Goal: Task Accomplishment & Management: Use online tool/utility

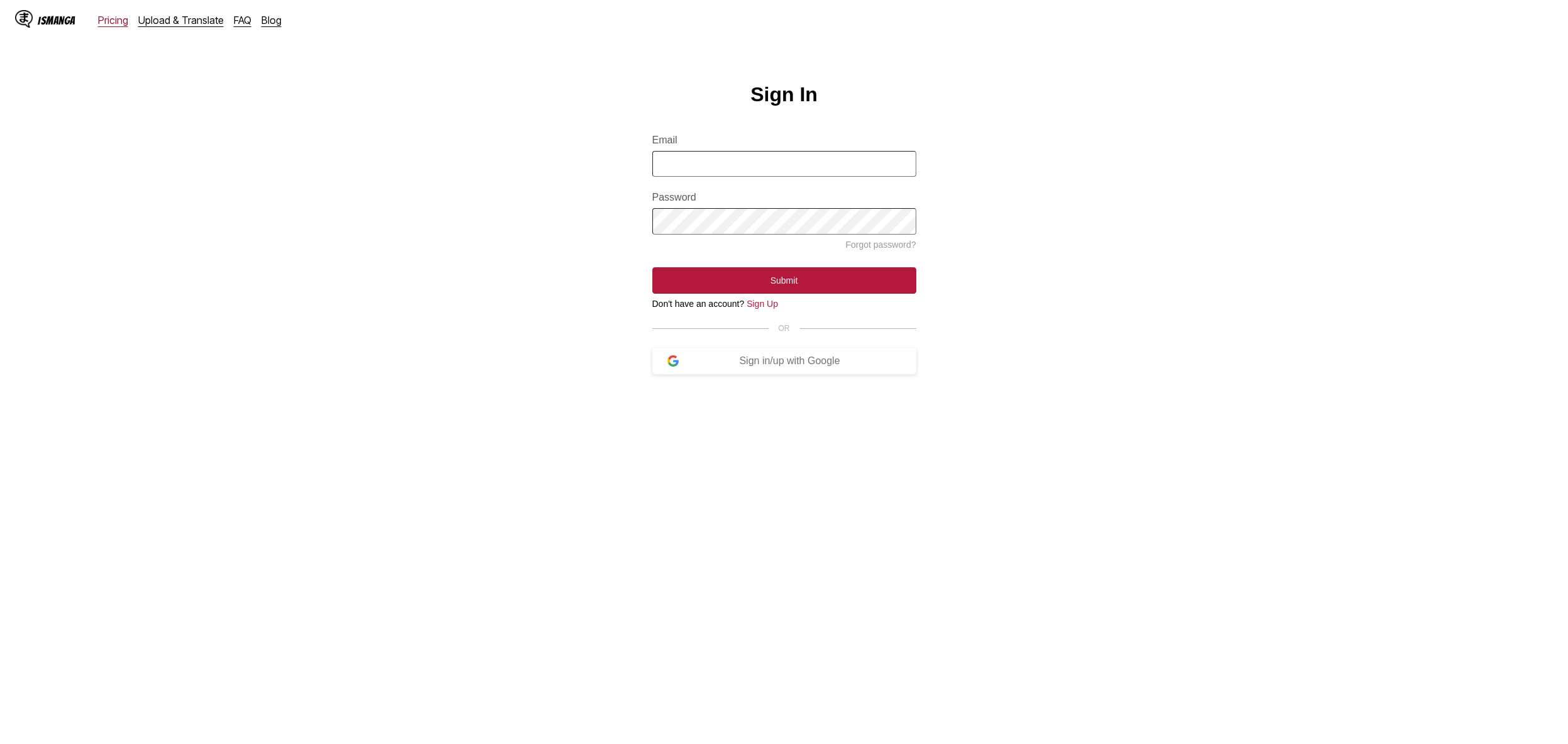
click at [116, 20] on link "Pricing" at bounding box center [113, 20] width 30 height 13
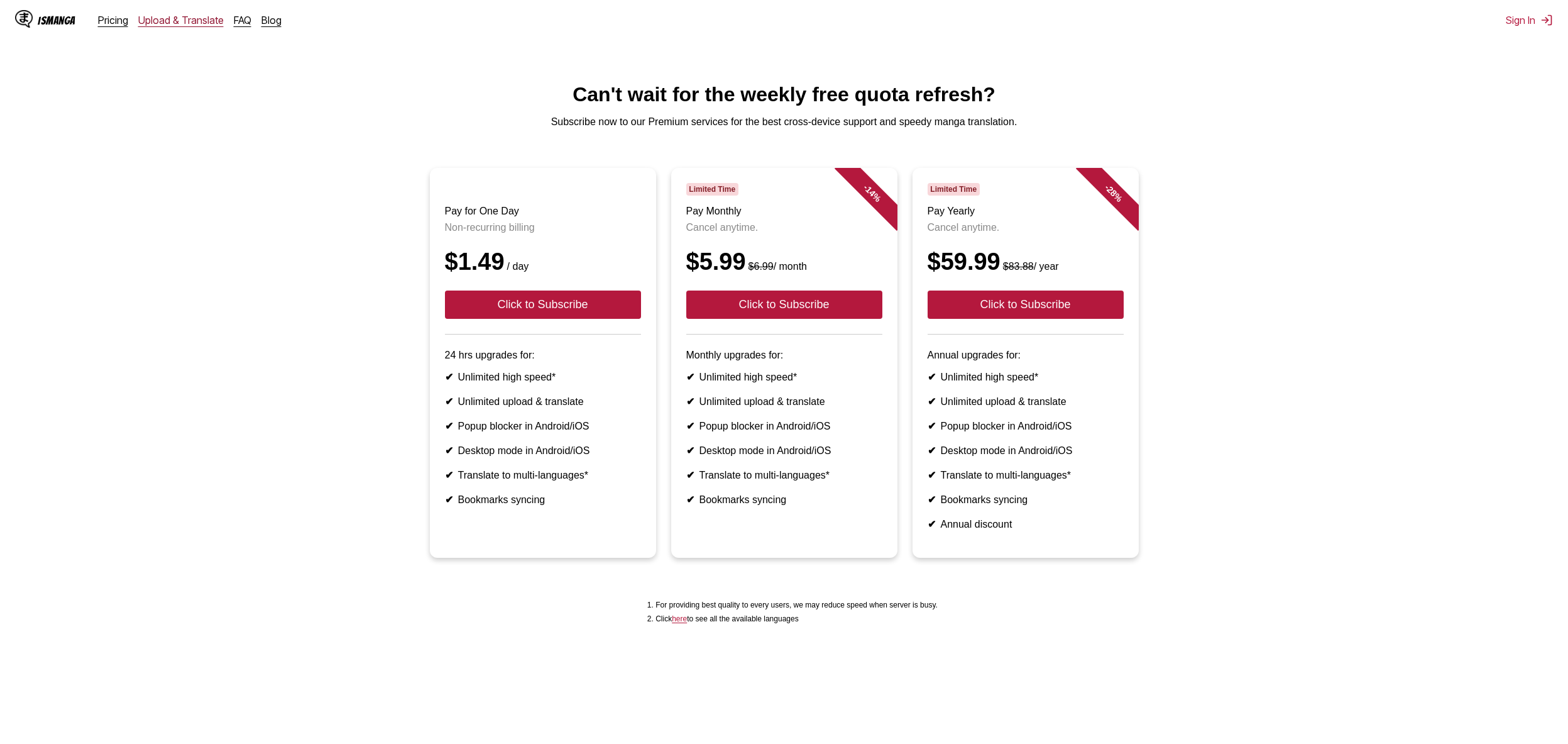
click at [158, 24] on link "Upload & Translate" at bounding box center [181, 20] width 86 height 13
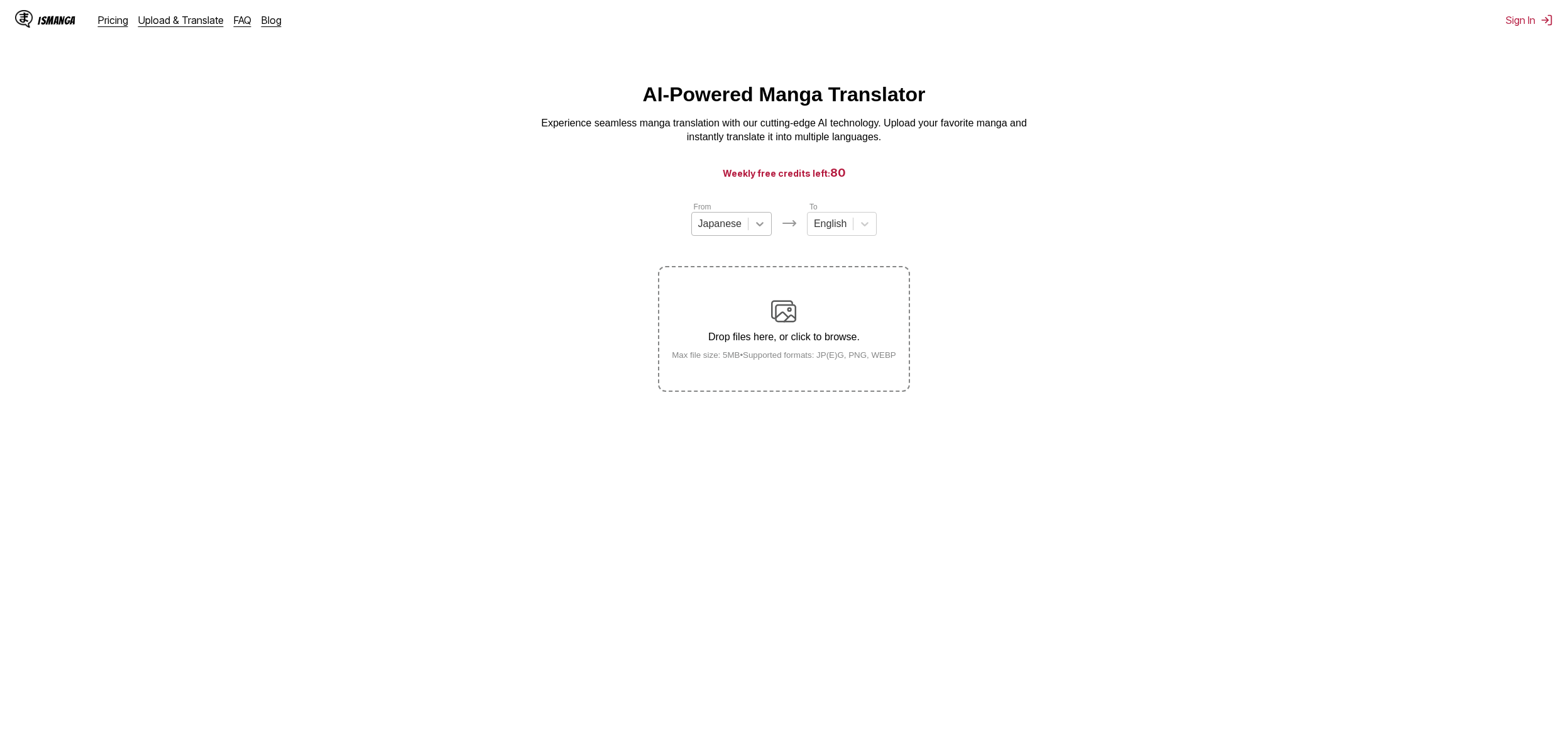
click at [760, 230] on icon at bounding box center [760, 224] width 13 height 13
click at [742, 315] on div "English" at bounding box center [731, 318] width 80 height 22
click at [865, 223] on icon at bounding box center [859, 224] width 13 height 13
click at [849, 354] on div "Portuguese" at bounding box center [837, 353] width 70 height 22
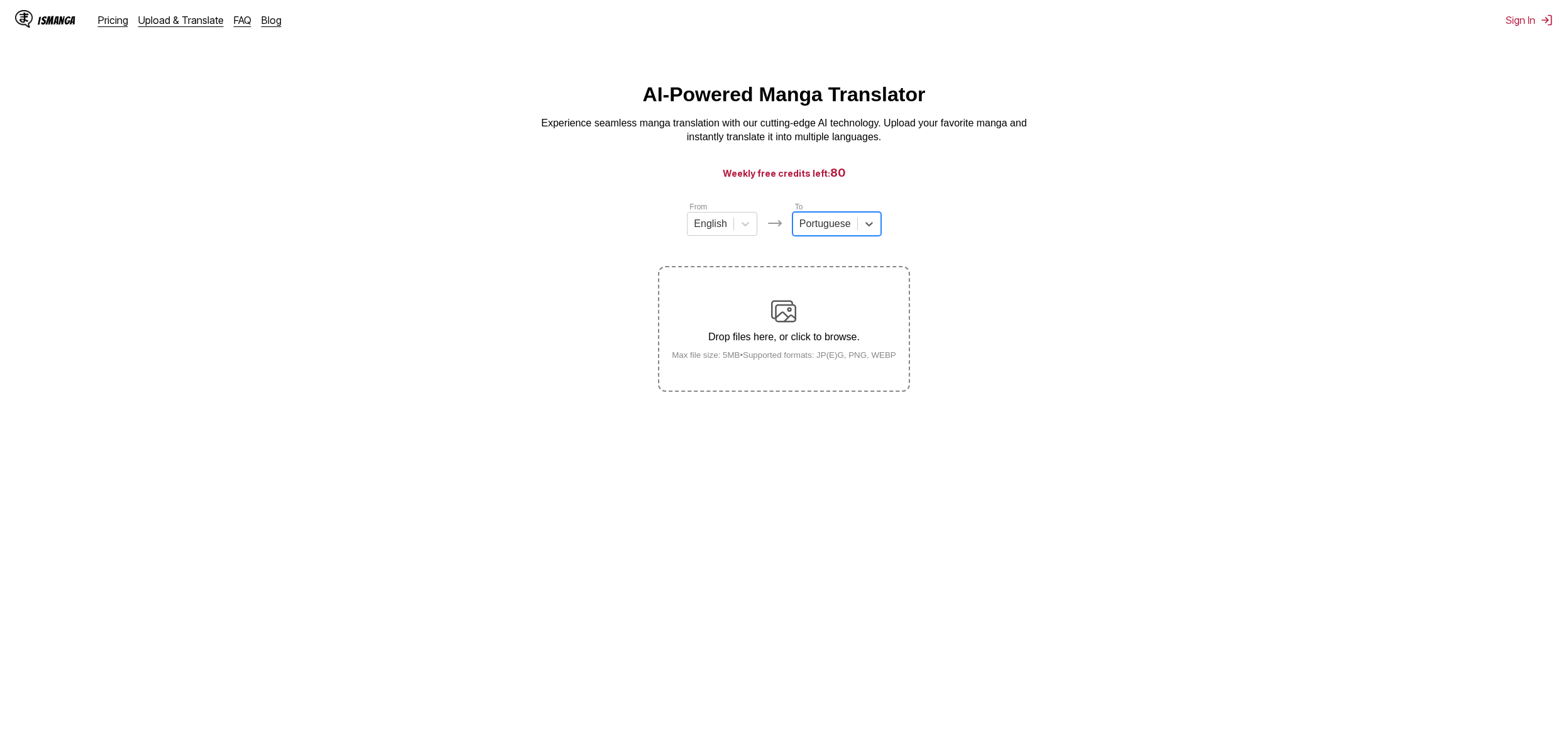
click at [534, 390] on section "From English To option Portuguese, selected. Portuguese Drop files here, or cli…" at bounding box center [784, 297] width 1548 height 191
